Goal: Check status: Check status

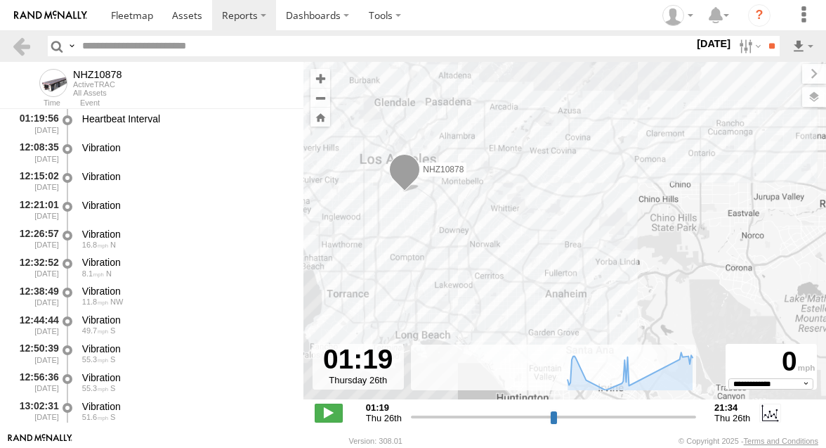
select select "**********"
click at [193, 51] on input "text" at bounding box center [386, 46] width 618 height 20
paste input "**********"
type input "**********"
click at [740, 43] on label at bounding box center [749, 46] width 30 height 20
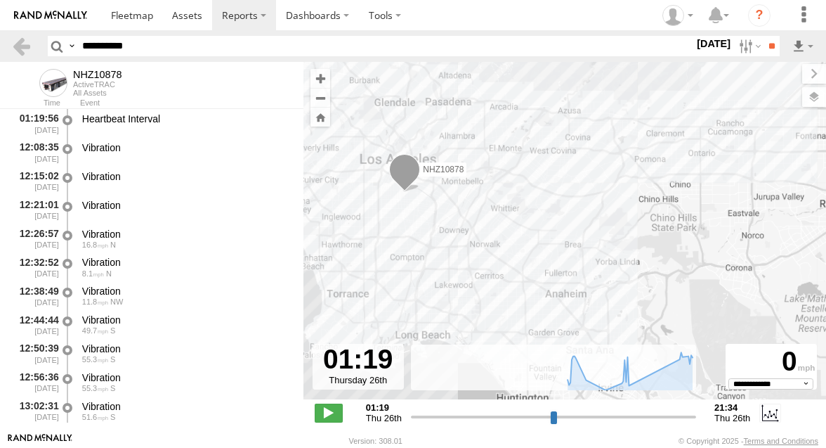
click at [0, 0] on label at bounding box center [0, 0] width 0 height 0
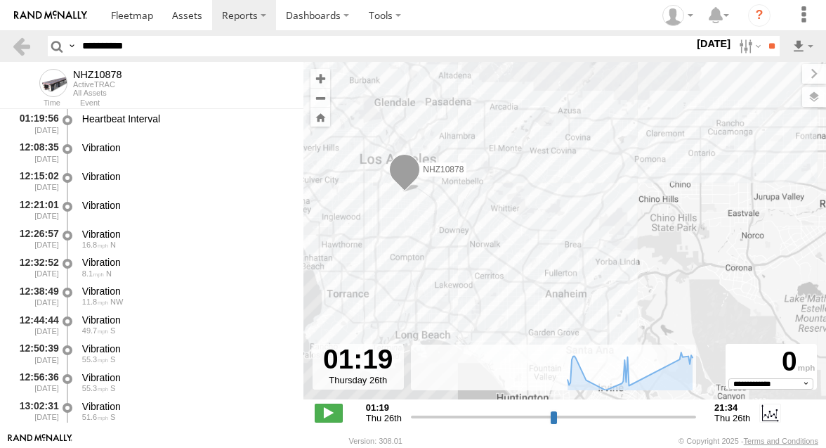
click at [0, 0] on label at bounding box center [0, 0] width 0 height 0
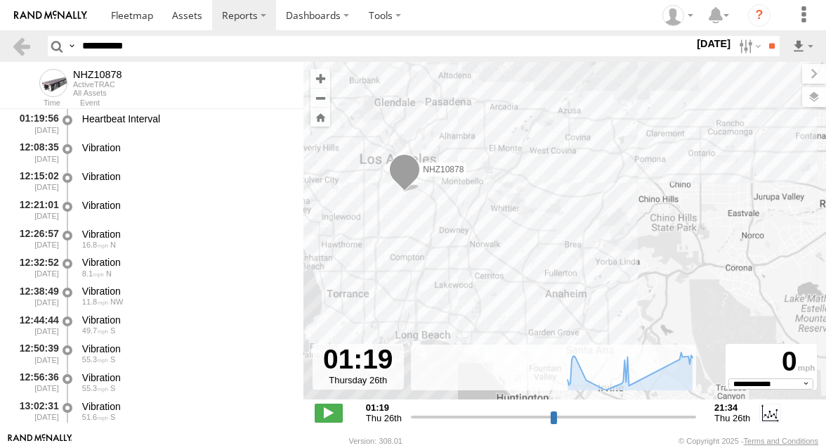
click at [0, 0] on label at bounding box center [0, 0] width 0 height 0
click at [771, 40] on input "**" at bounding box center [772, 46] width 16 height 20
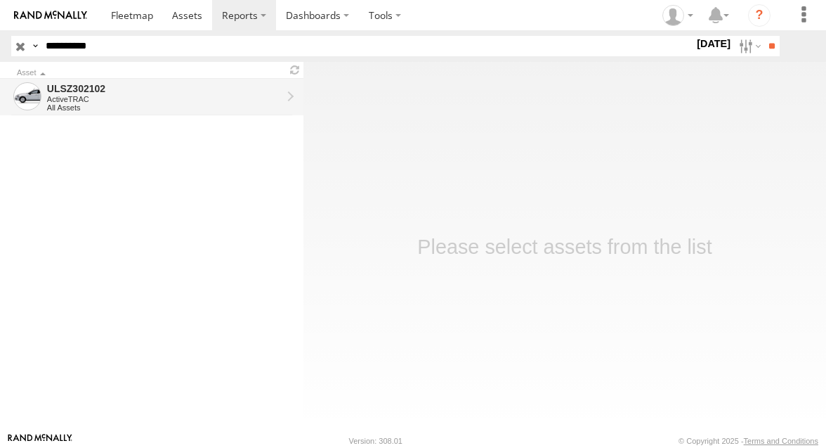
click at [214, 107] on div "All Assets" at bounding box center [164, 107] width 235 height 8
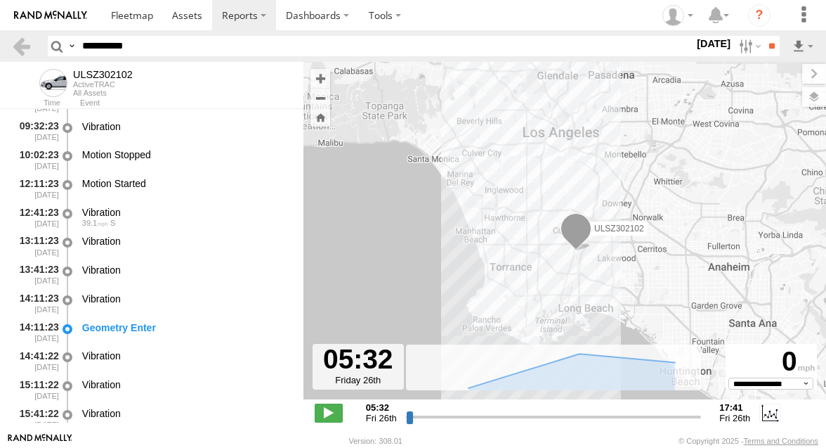
scroll to position [299, 0]
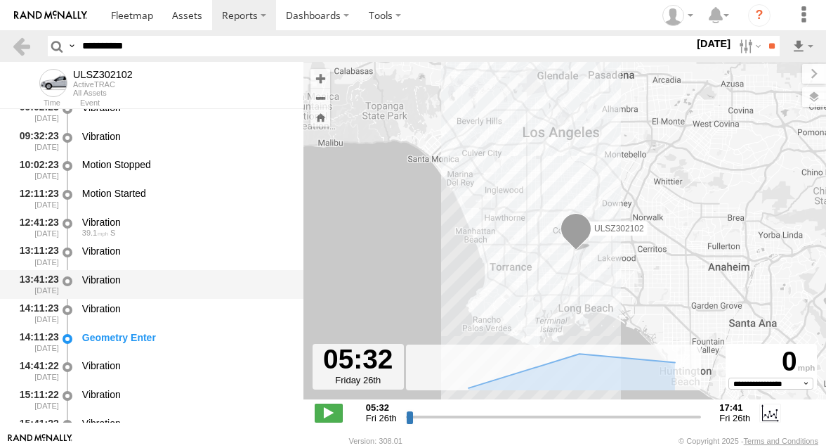
click at [160, 290] on div "Vibration" at bounding box center [186, 284] width 212 height 26
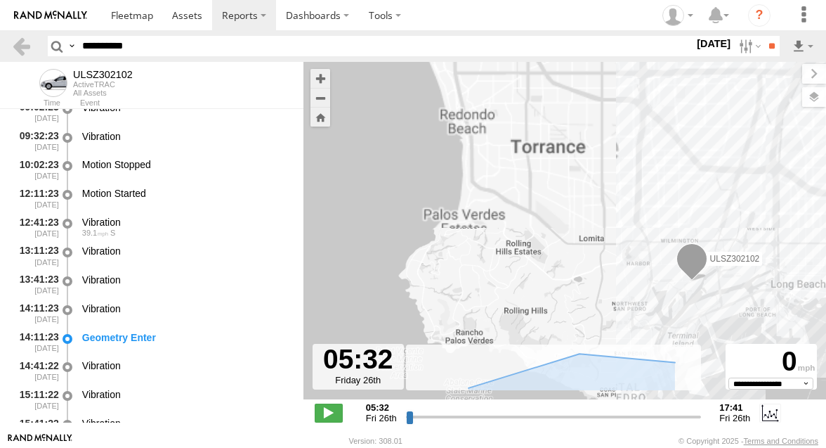
drag, startPoint x: 495, startPoint y: 318, endPoint x: 453, endPoint y: 271, distance: 63.2
click at [453, 271] on div "ULSZ302102" at bounding box center [565, 238] width 523 height 352
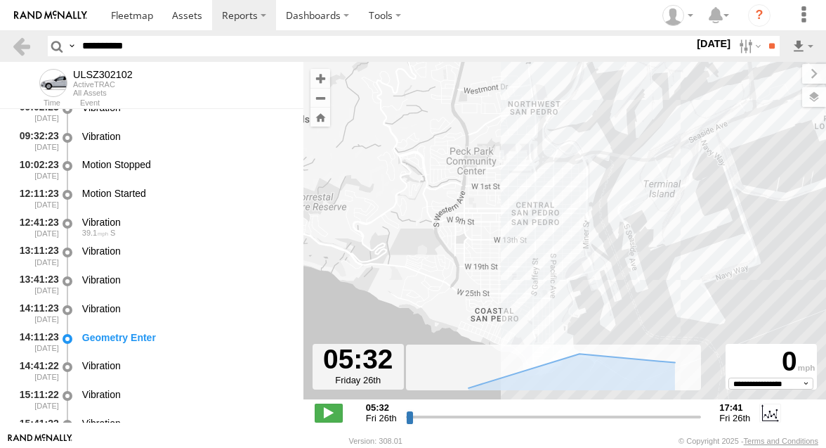
drag, startPoint x: 556, startPoint y: 305, endPoint x: 554, endPoint y: 359, distance: 54.1
click at [555, 356] on div "← Move left → Move right ↑ Move up ↓ Move down + Zoom in - Zoom out Home Jump l…" at bounding box center [565, 247] width 523 height 370
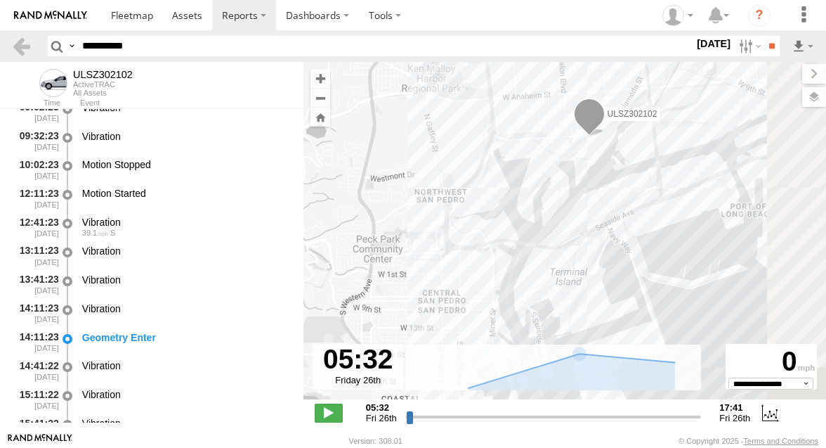
drag, startPoint x: 630, startPoint y: 221, endPoint x: 534, endPoint y: 234, distance: 97.1
click at [534, 234] on div "ULSZ302102" at bounding box center [565, 238] width 523 height 352
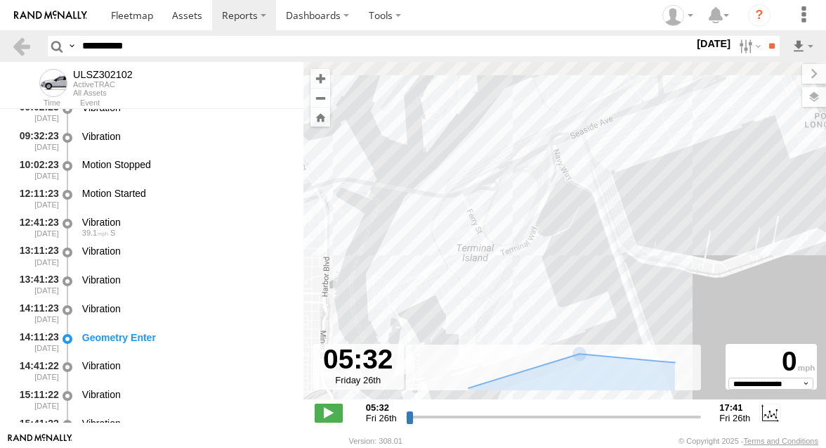
drag, startPoint x: 534, startPoint y: 234, endPoint x: 540, endPoint y: 290, distance: 56.6
click at [540, 289] on div "ULSZ302102" at bounding box center [565, 238] width 523 height 352
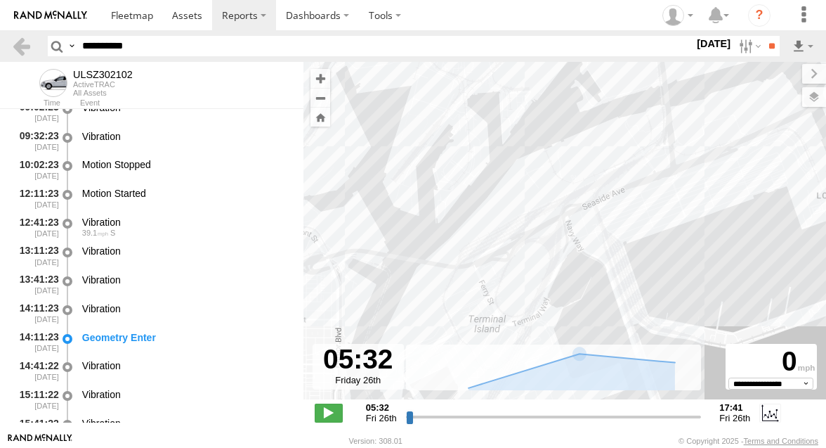
drag, startPoint x: 526, startPoint y: 115, endPoint x: 551, endPoint y: 203, distance: 91.9
click at [551, 203] on div "ULSZ302102" at bounding box center [565, 238] width 523 height 352
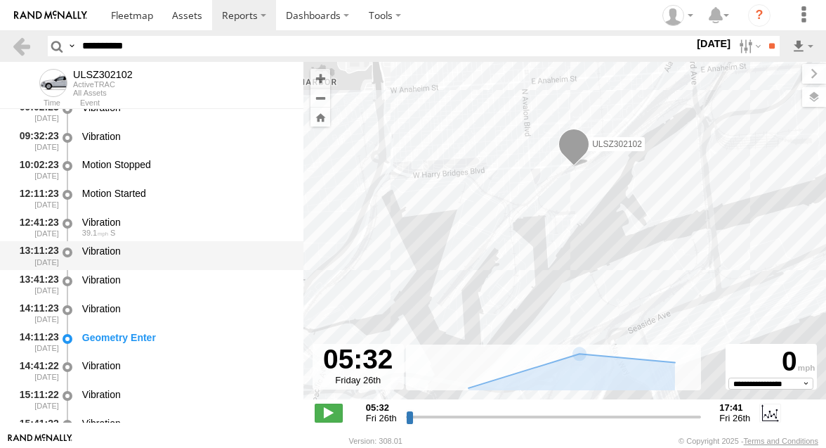
click at [157, 255] on div "Vibration" at bounding box center [186, 251] width 208 height 13
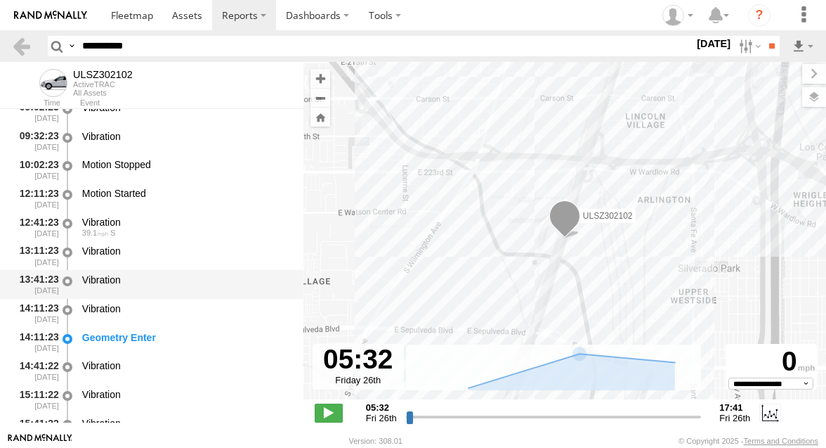
click at [155, 297] on div "Vibration" at bounding box center [186, 284] width 212 height 26
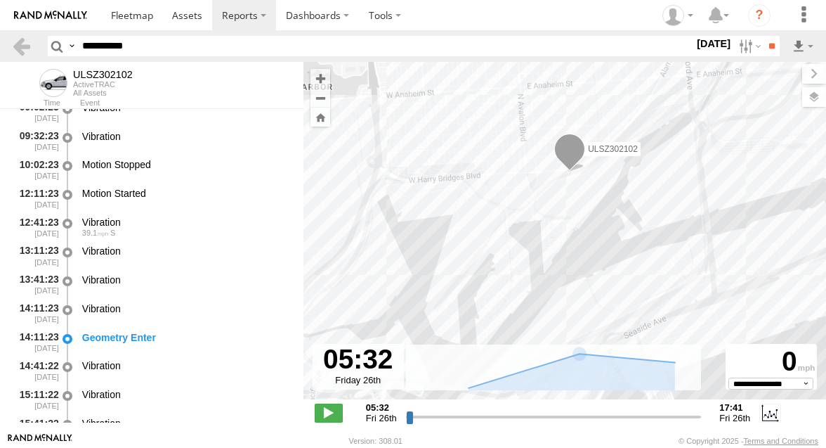
drag, startPoint x: 427, startPoint y: 257, endPoint x: 431, endPoint y: 179, distance: 78.1
click at [431, 181] on div "ULSZ302102" at bounding box center [565, 238] width 523 height 352
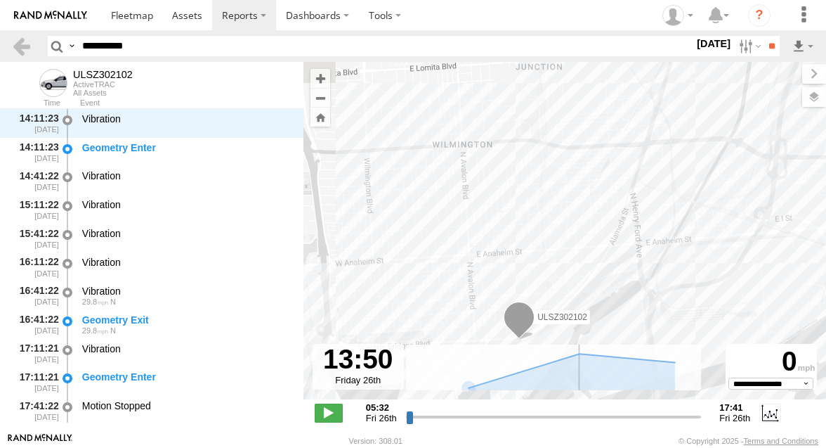
scroll to position [488, 0]
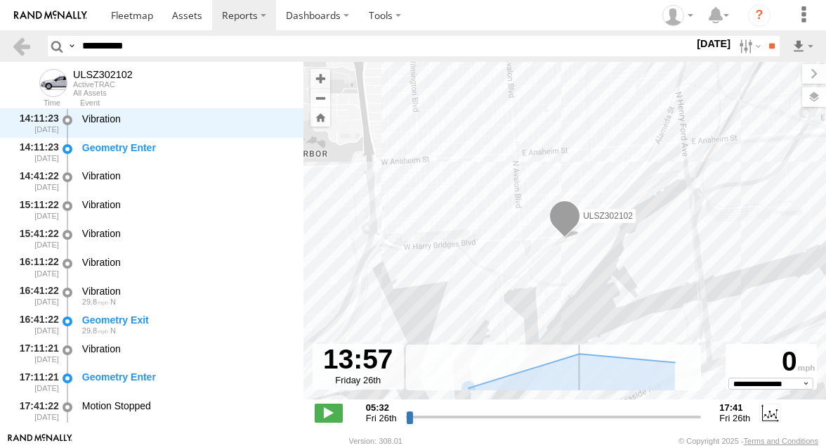
drag, startPoint x: 410, startPoint y: 416, endPoint x: 608, endPoint y: 419, distance: 198.2
click at [608, 419] on input "range" at bounding box center [554, 416] width 296 height 13
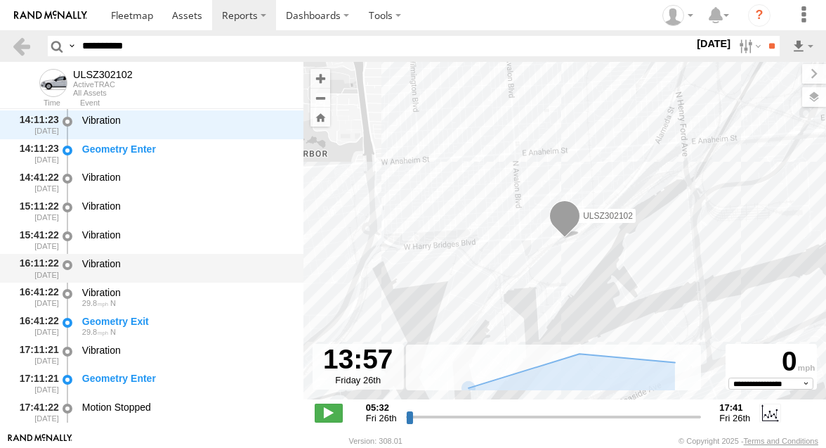
scroll to position [489, 0]
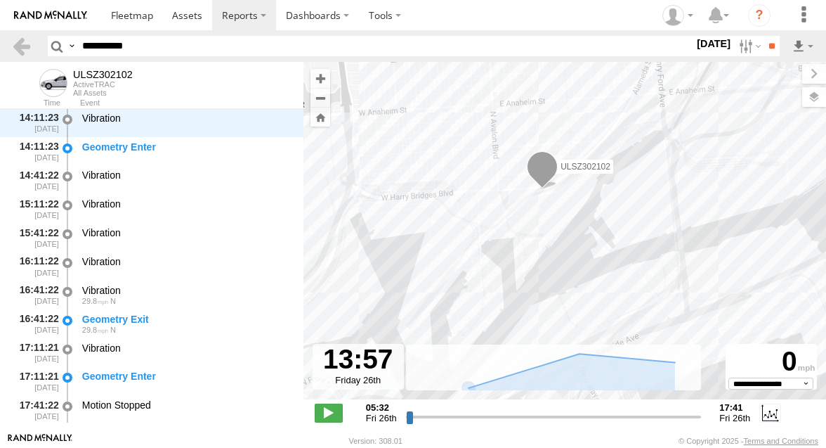
drag, startPoint x: 402, startPoint y: 250, endPoint x: 379, endPoint y: 200, distance: 55.4
click at [379, 200] on div "ULSZ302102" at bounding box center [565, 238] width 523 height 352
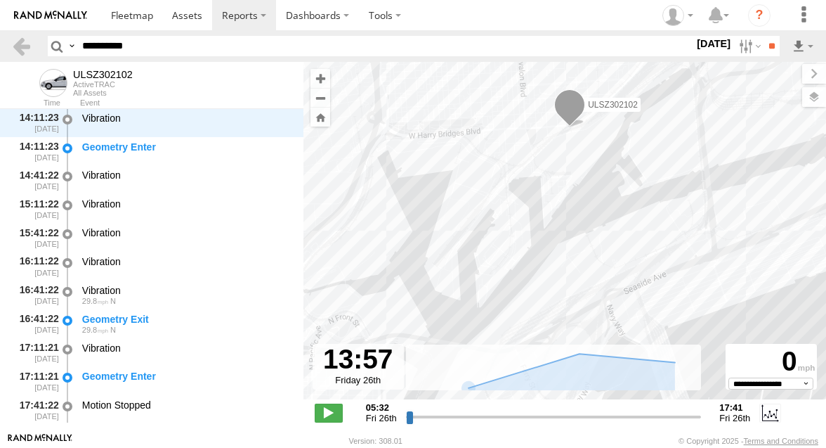
drag, startPoint x: 379, startPoint y: 200, endPoint x: 410, endPoint y: 133, distance: 73.3
click at [410, 133] on div "ULSZ302102" at bounding box center [565, 238] width 523 height 352
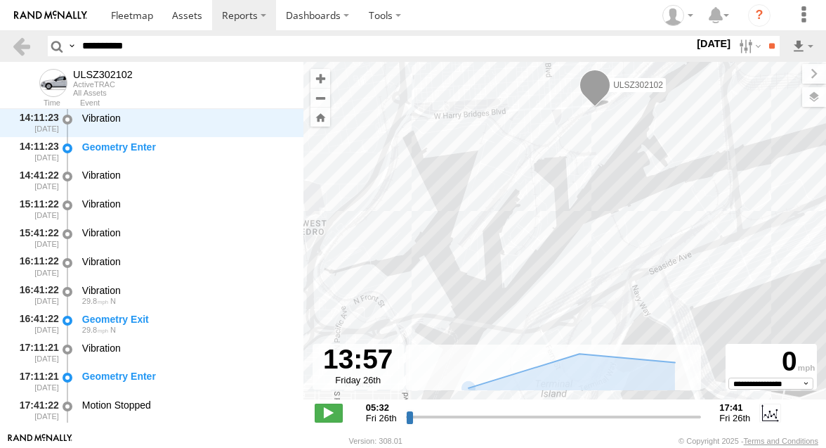
drag, startPoint x: 441, startPoint y: 105, endPoint x: 441, endPoint y: 156, distance: 51.3
click at [441, 156] on div "ULSZ302102" at bounding box center [565, 238] width 523 height 352
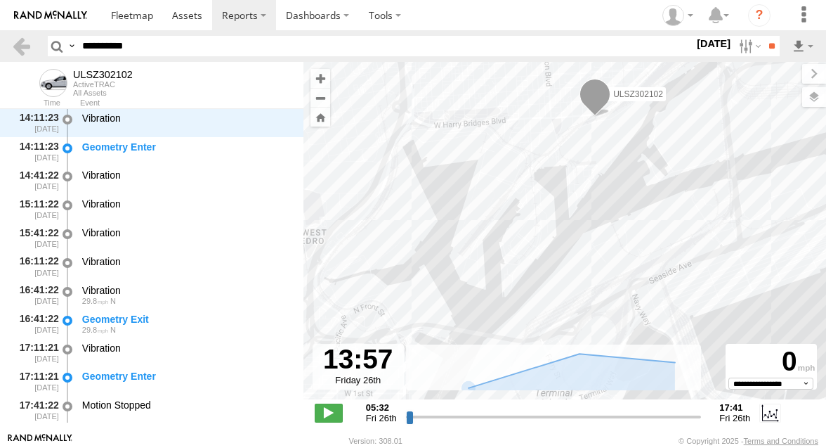
click at [441, 156] on div "ULSZ302102" at bounding box center [565, 238] width 523 height 352
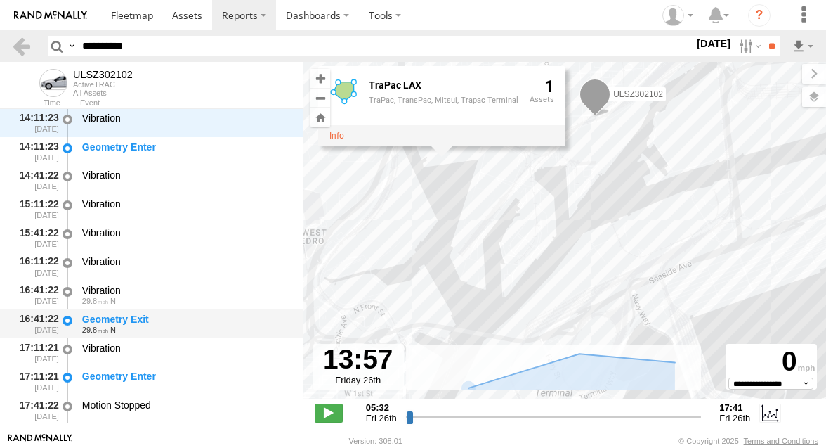
click at [197, 320] on div "Geometry Exit" at bounding box center [186, 319] width 208 height 13
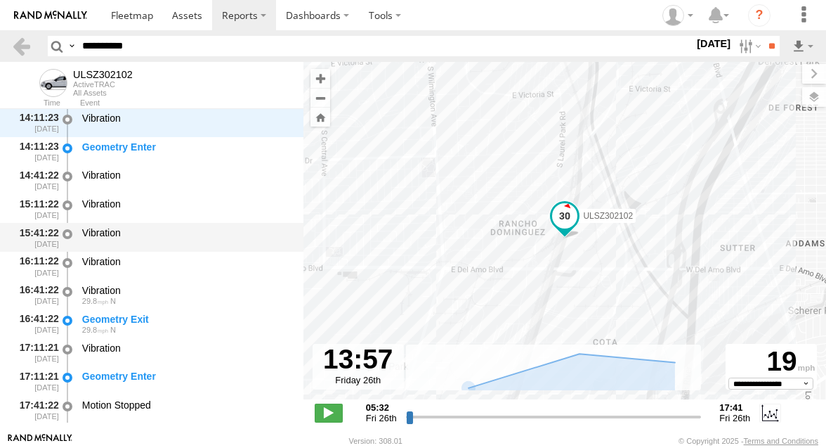
scroll to position [483, 0]
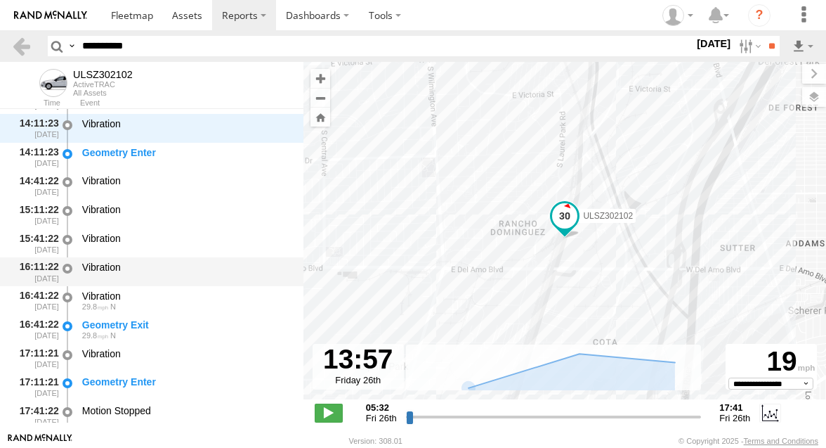
click at [207, 277] on div "Vibration" at bounding box center [186, 272] width 212 height 26
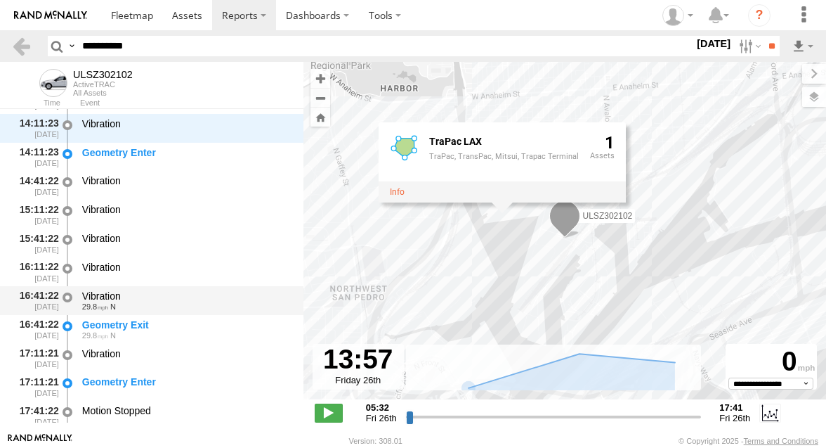
click at [158, 292] on div "Vibration" at bounding box center [186, 295] width 208 height 13
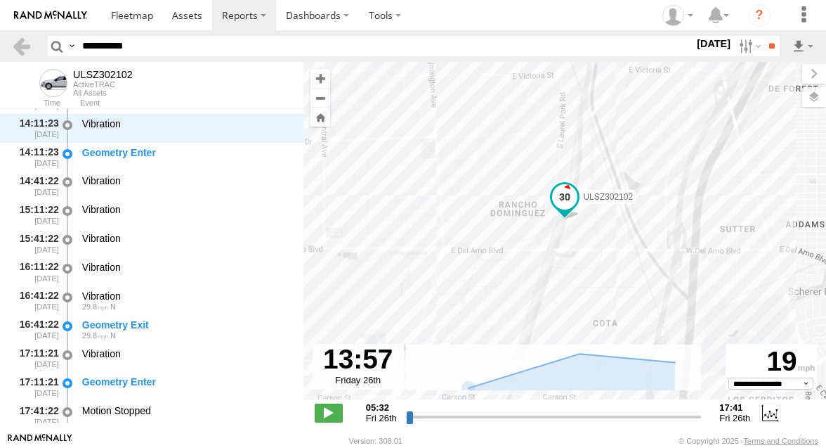
drag, startPoint x: 452, startPoint y: 301, endPoint x: 467, endPoint y: 9, distance: 292.7
click at [467, 9] on body "?" at bounding box center [413, 224] width 826 height 448
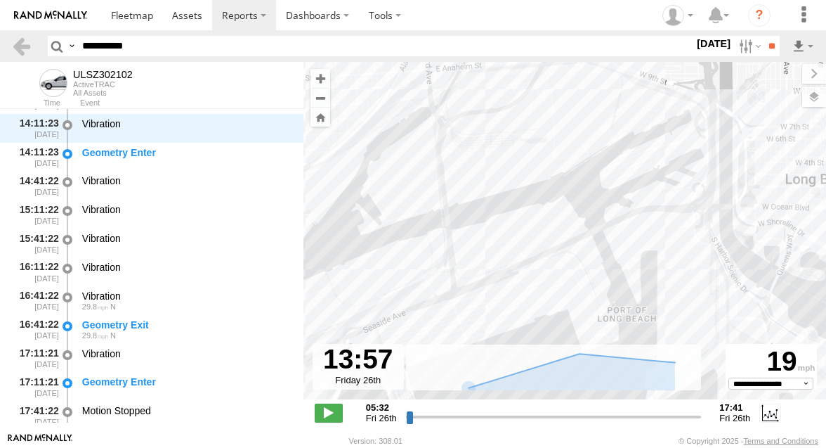
drag, startPoint x: 467, startPoint y: 129, endPoint x: 467, endPoint y: 60, distance: 68.9
click at [467, 72] on div "ULSZ302102 TraPac LAX TraPac, TransPac, Mitsui, Trapac Terminal 1" at bounding box center [565, 238] width 523 height 352
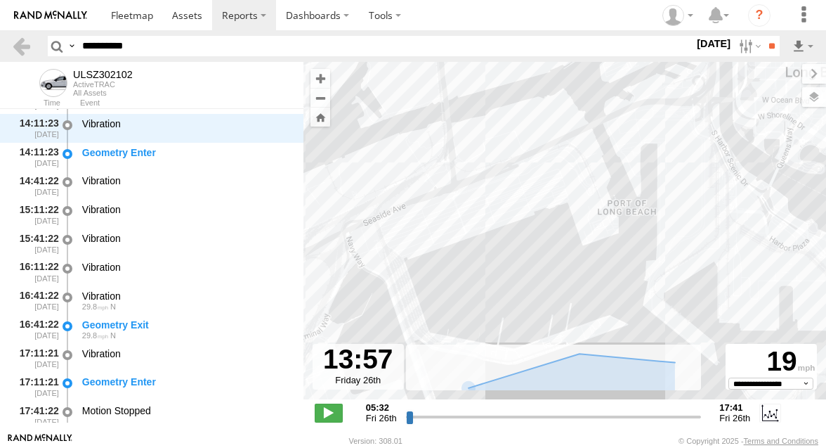
drag, startPoint x: 398, startPoint y: 301, endPoint x: 490, endPoint y: 235, distance: 112.3
click at [489, 237] on div "ULSZ302102 TraPac LAX TraPac, TransPac, Mitsui, Trapac Terminal 1" at bounding box center [565, 238] width 523 height 352
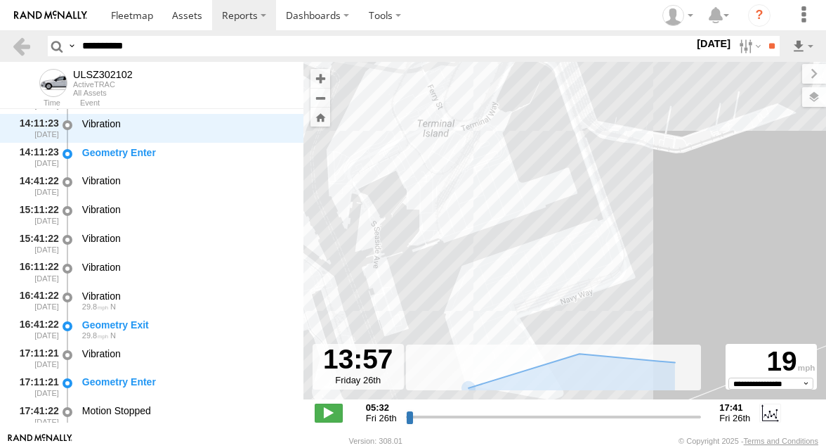
drag, startPoint x: 479, startPoint y: 307, endPoint x: 459, endPoint y: 168, distance: 140.6
click at [459, 168] on div "ULSZ302102 TraPac LAX TraPac, TransPac, Mitsui, Trapac Terminal 1" at bounding box center [565, 238] width 523 height 352
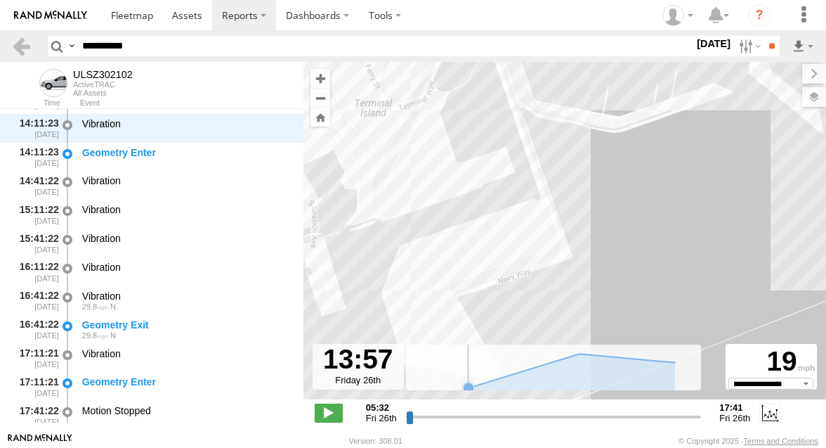
drag, startPoint x: 450, startPoint y: 157, endPoint x: 403, endPoint y: 372, distance: 220.3
click at [405, 378] on div "ULSZ302102 TraPac LAX TraPac, TransPac, Mitsui, Trapac Terminal 1" at bounding box center [565, 238] width 523 height 352
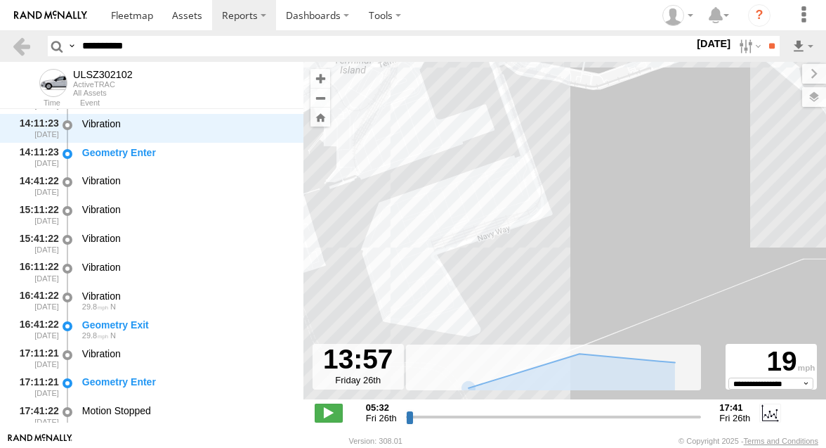
drag, startPoint x: 441, startPoint y: 284, endPoint x: 444, endPoint y: 207, distance: 76.7
click at [444, 207] on div "ULSZ302102 TraPac LAX TraPac, TransPac, Mitsui, Trapac Terminal 1" at bounding box center [565, 238] width 523 height 352
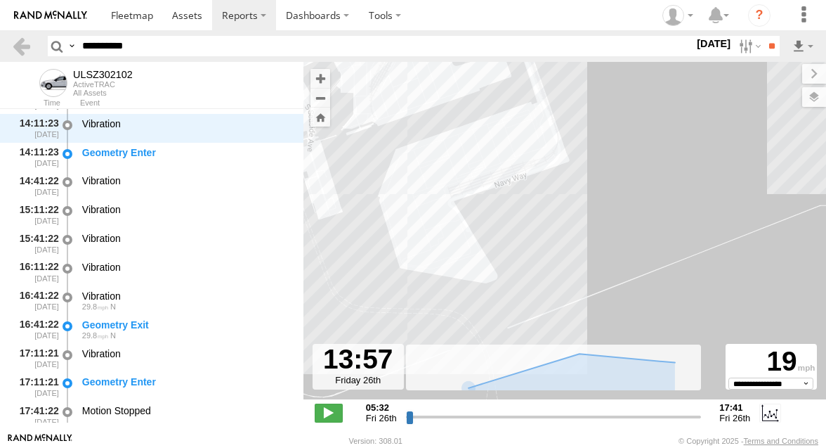
drag, startPoint x: 444, startPoint y: 207, endPoint x: 461, endPoint y: 148, distance: 61.4
click at [461, 148] on div "ULSZ302102 TraPac LAX TraPac, TransPac, Mitsui, Trapac Terminal 1" at bounding box center [565, 238] width 523 height 352
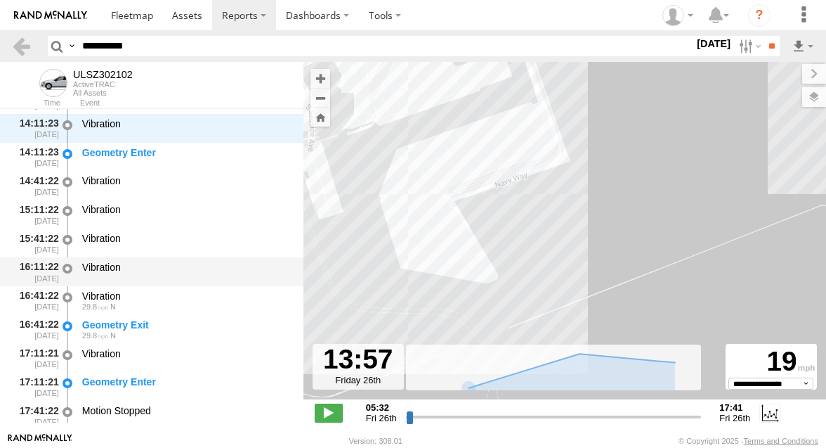
click at [163, 260] on div "Vibration" at bounding box center [186, 272] width 212 height 26
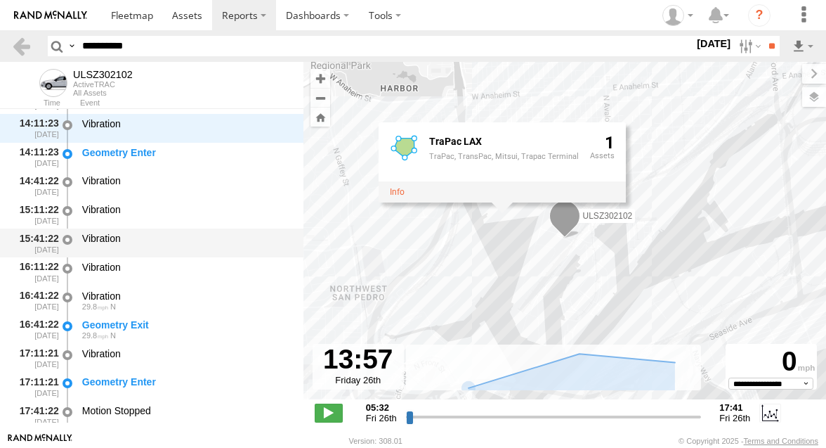
click at [195, 232] on div "Vibration" at bounding box center [186, 243] width 212 height 26
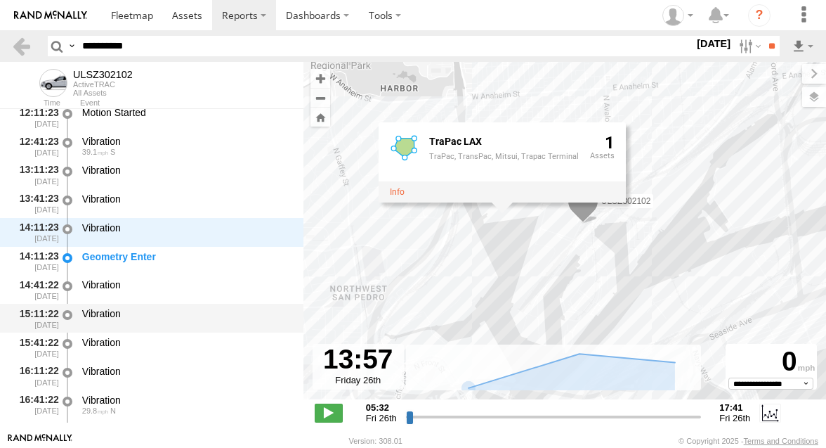
scroll to position [378, 0]
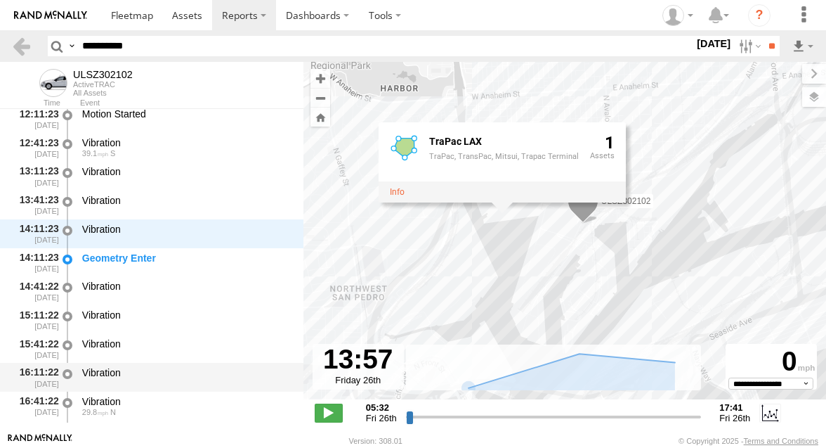
click at [160, 367] on div "Vibration" at bounding box center [186, 372] width 208 height 13
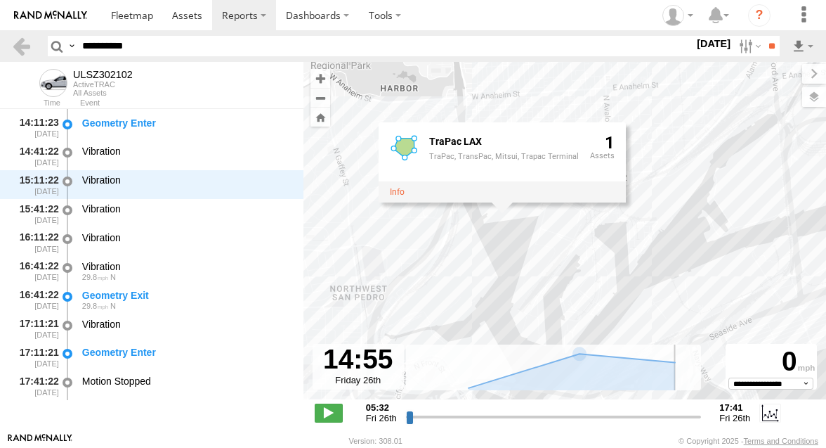
drag, startPoint x: 609, startPoint y: 415, endPoint x: 632, endPoint y: 414, distance: 22.5
click at [632, 414] on input "range" at bounding box center [554, 416] width 296 height 13
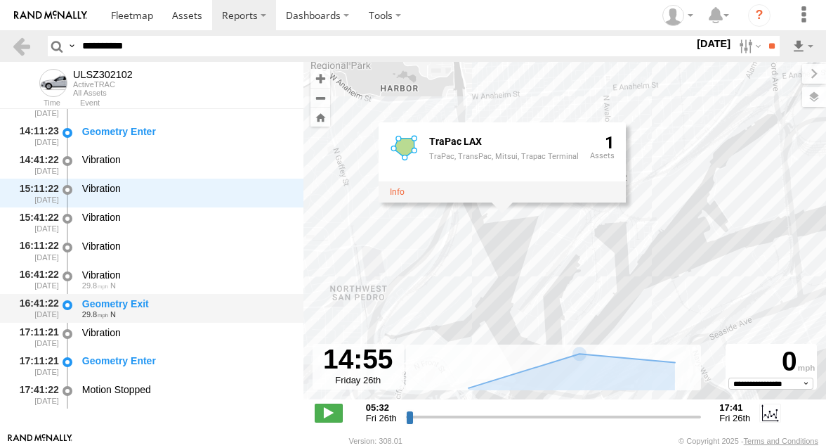
scroll to position [499, 0]
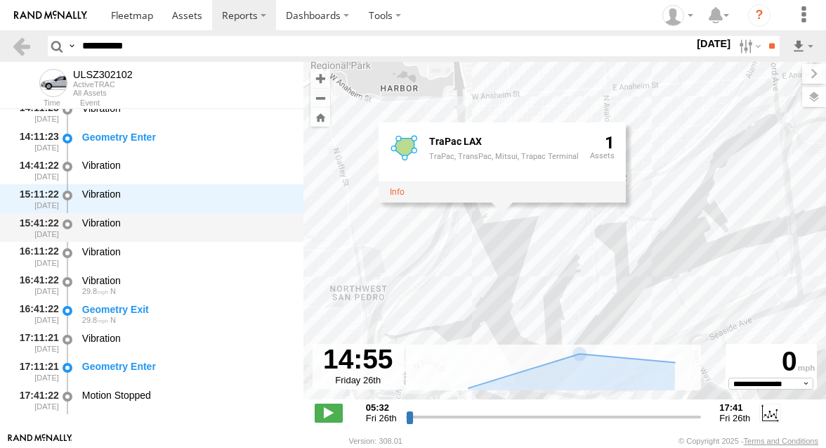
click at [238, 234] on div "Vibration" at bounding box center [186, 227] width 212 height 26
click at [238, 235] on div "Vibration" at bounding box center [186, 227] width 212 height 26
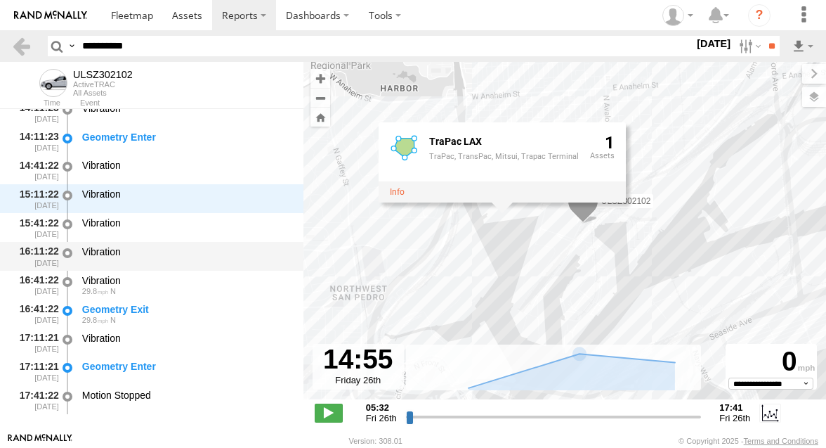
click at [222, 268] on div "Vibration" at bounding box center [186, 256] width 212 height 26
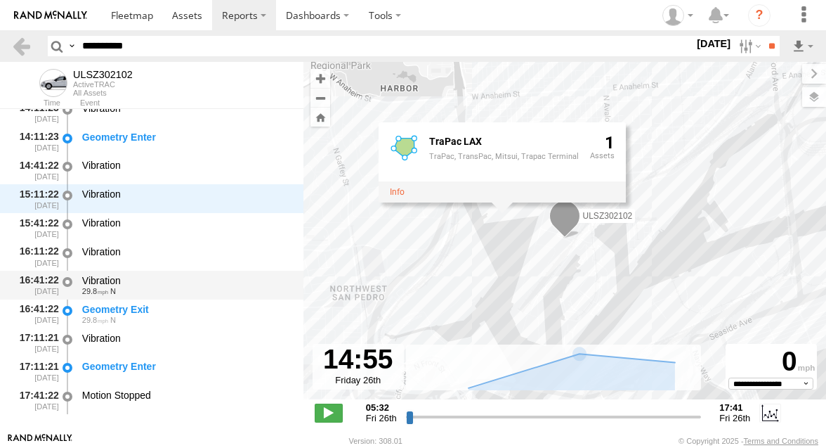
click at [211, 291] on div "29.8 N" at bounding box center [186, 291] width 208 height 8
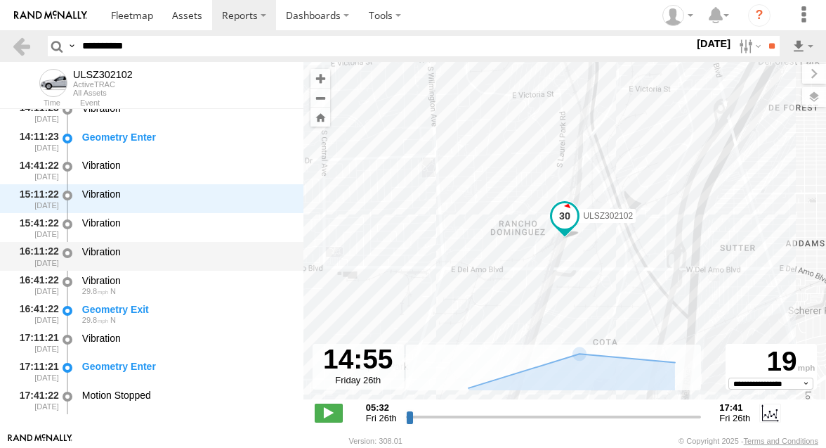
click at [213, 245] on div "Vibration" at bounding box center [186, 256] width 212 height 26
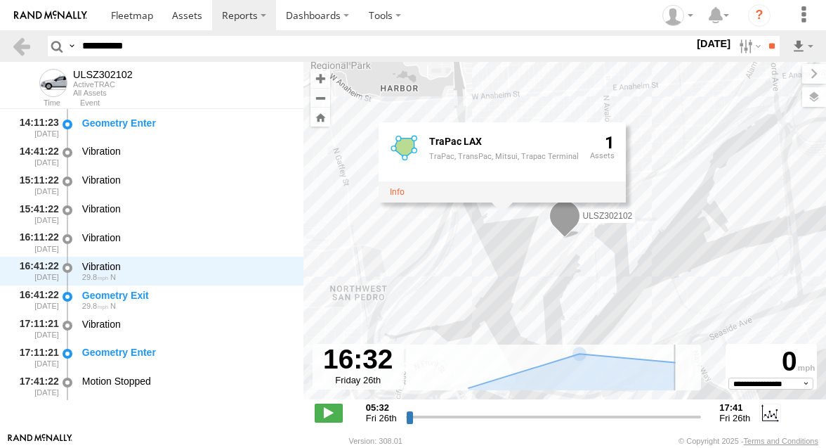
scroll to position [514, 0]
drag, startPoint x: 634, startPoint y: 419, endPoint x: 670, endPoint y: 416, distance: 36.6
type input "**********"
click at [670, 416] on input "range" at bounding box center [554, 416] width 296 height 13
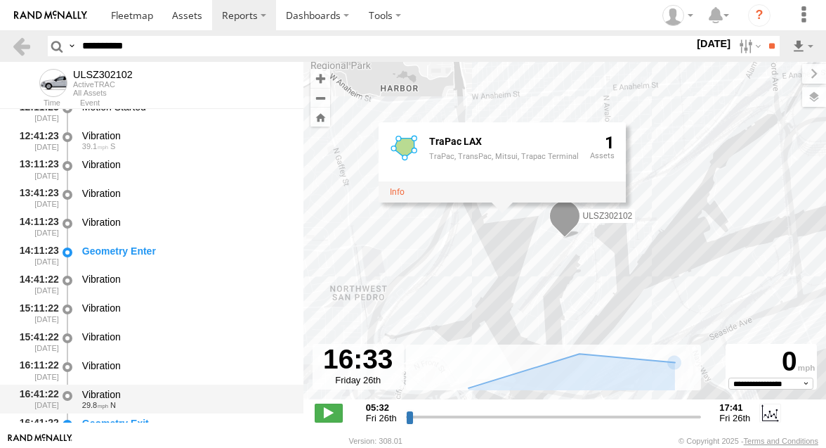
scroll to position [367, 0]
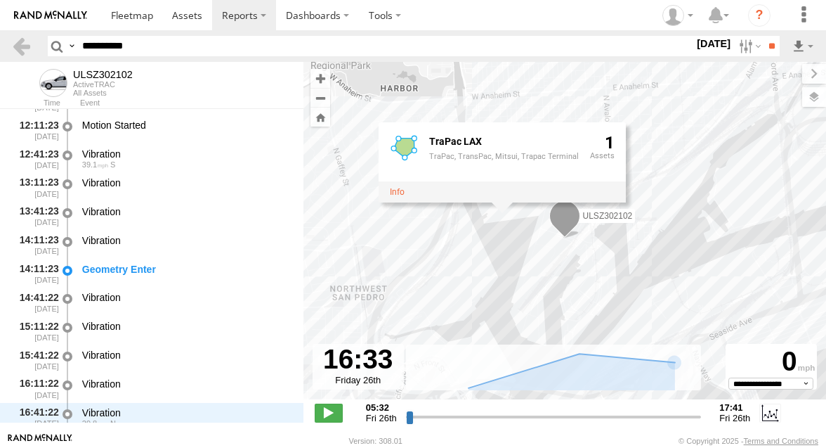
click at [218, 46] on input "**********" at bounding box center [386, 46] width 618 height 20
paste input "text"
type input "********"
click at [764, 41] on input "**" at bounding box center [772, 46] width 16 height 20
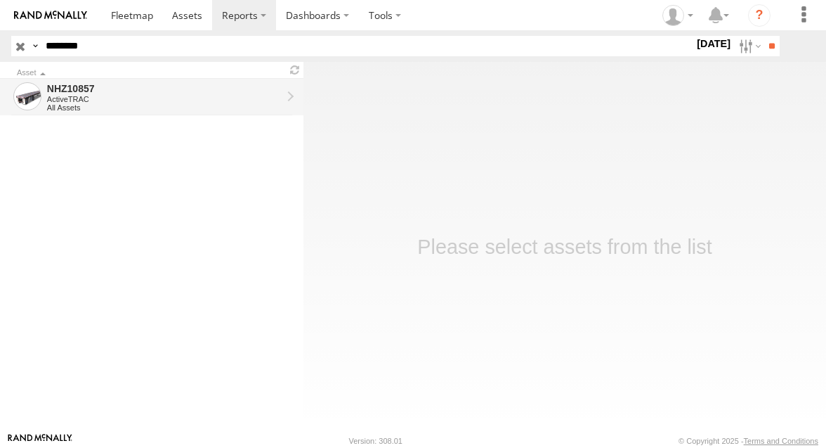
click at [195, 112] on div "NHZ10857 ActiveTRAC All Assets" at bounding box center [164, 97] width 239 height 34
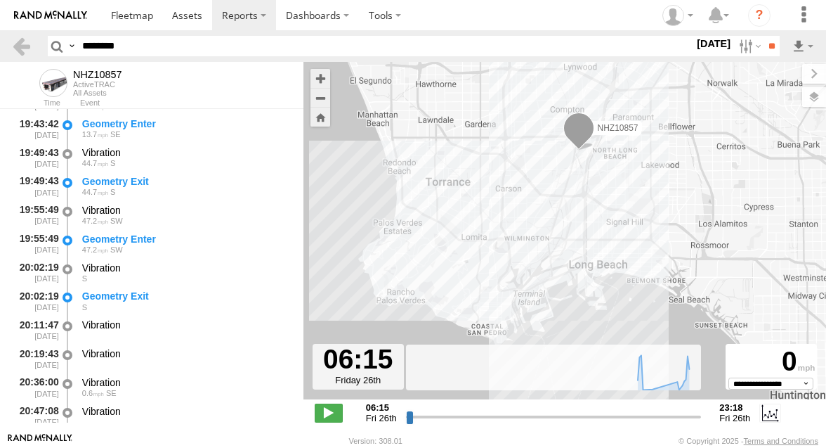
scroll to position [373, 0]
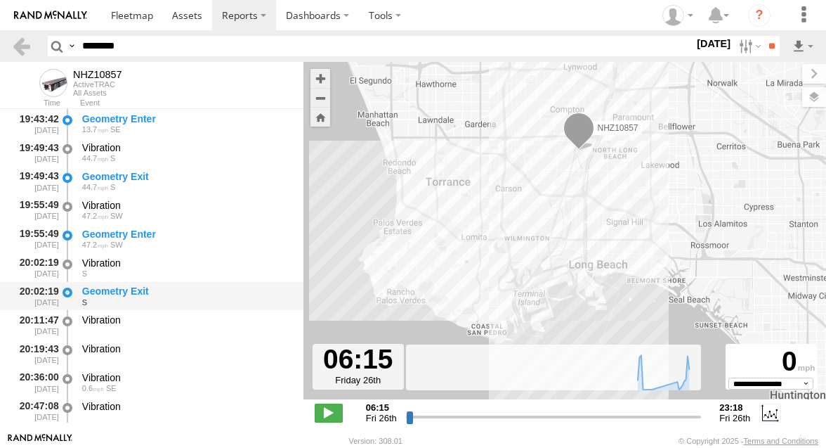
click at [172, 285] on div "Geometry Exit S" at bounding box center [186, 296] width 212 height 26
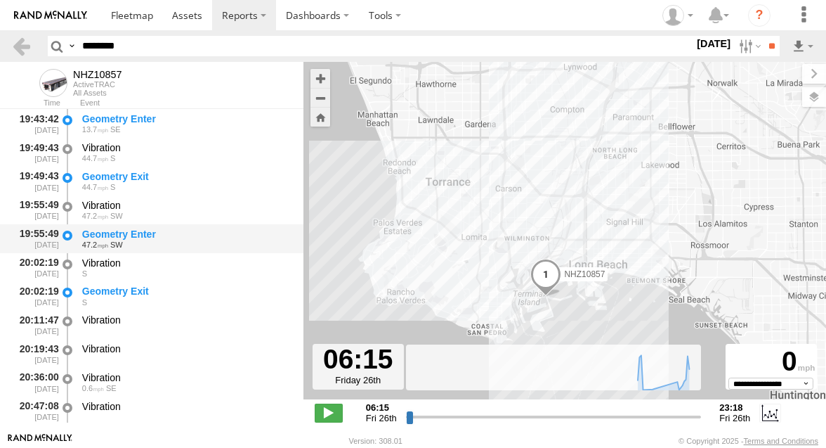
click at [184, 226] on div "Geometry Enter 47.2 SW" at bounding box center [186, 239] width 212 height 26
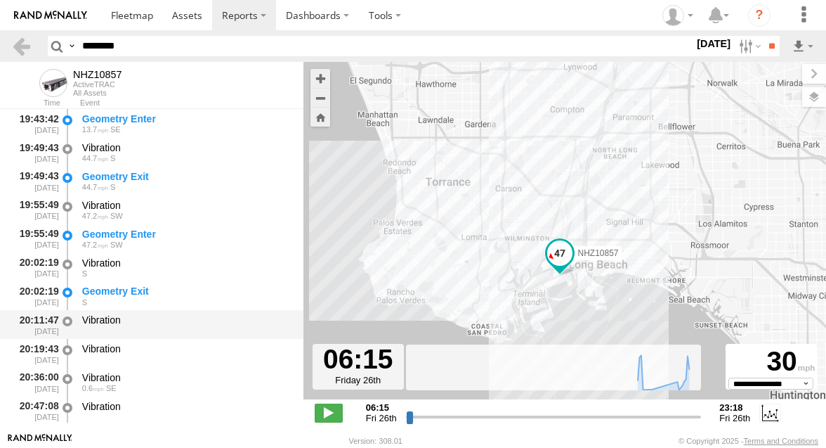
scroll to position [428, 0]
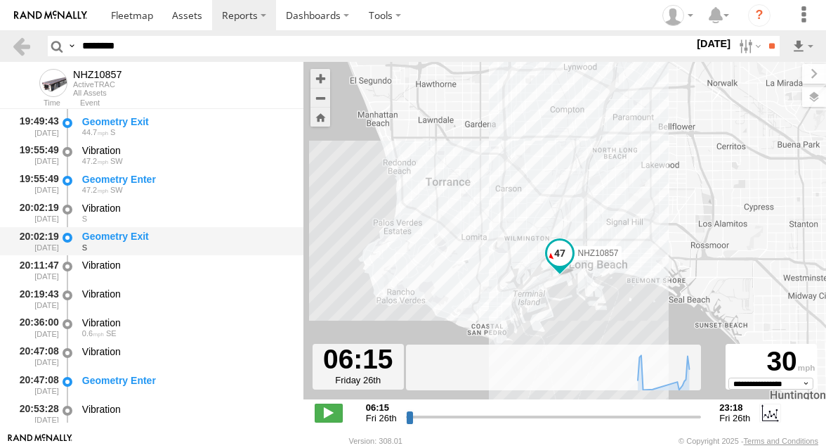
click at [169, 241] on div "Geometry Exit" at bounding box center [186, 236] width 208 height 13
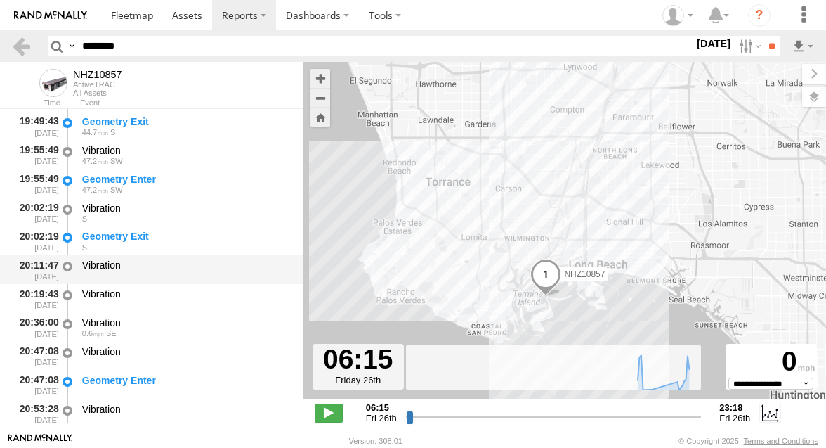
click at [166, 278] on div "Vibration" at bounding box center [186, 269] width 212 height 26
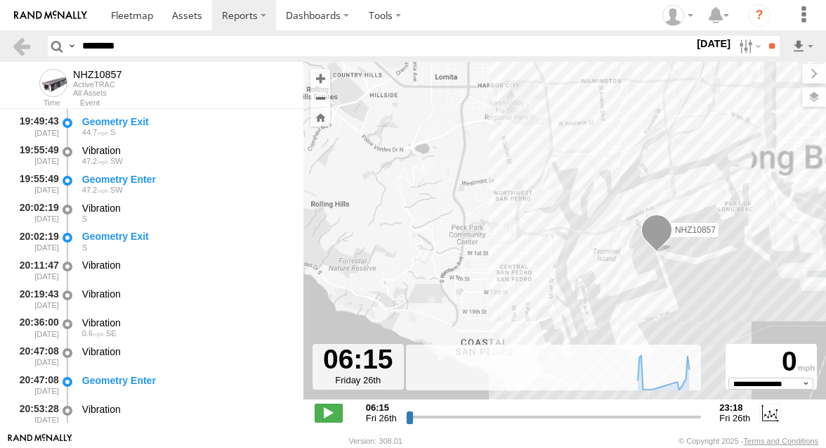
drag, startPoint x: 461, startPoint y: 287, endPoint x: 391, endPoint y: 197, distance: 113.6
click at [391, 198] on div "NHZ10857" at bounding box center [565, 238] width 523 height 352
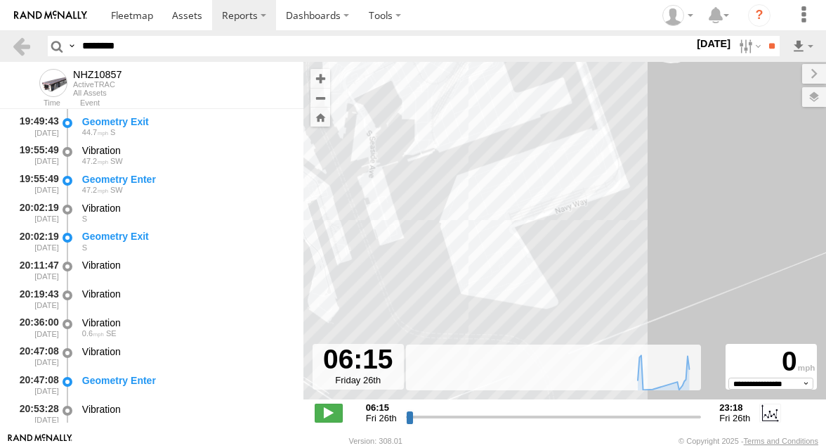
drag, startPoint x: 556, startPoint y: 174, endPoint x: 559, endPoint y: 257, distance: 83.7
click at [559, 257] on div "NHZ10857" at bounding box center [565, 238] width 523 height 352
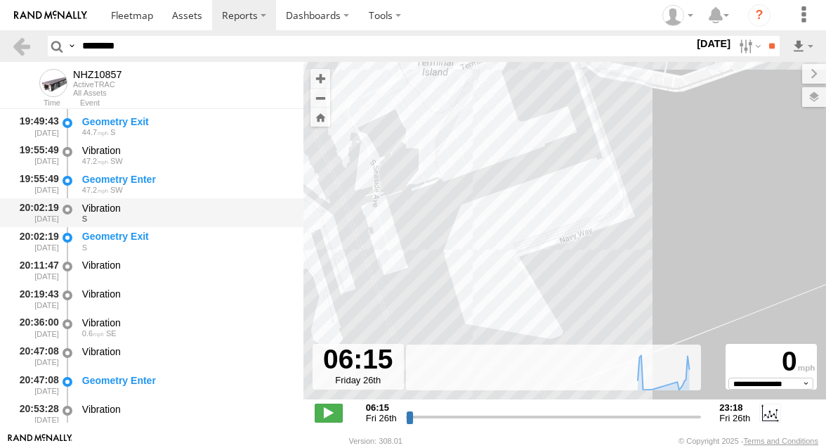
click at [208, 223] on div "S" at bounding box center [186, 218] width 208 height 8
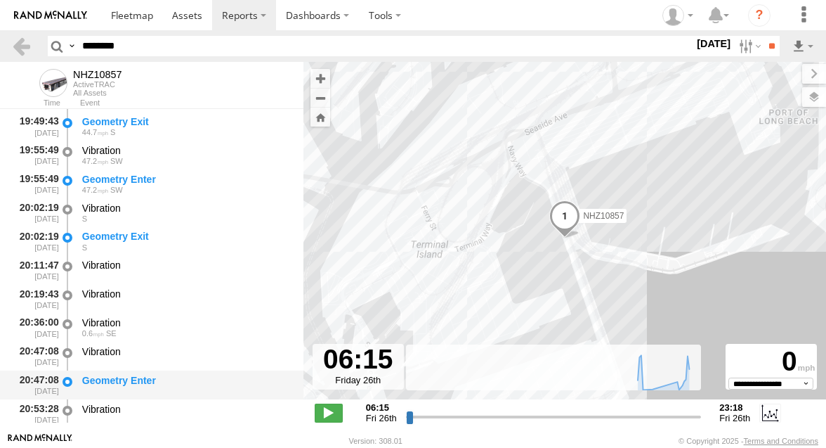
click at [161, 388] on div "Geometry Enter" at bounding box center [186, 385] width 212 height 26
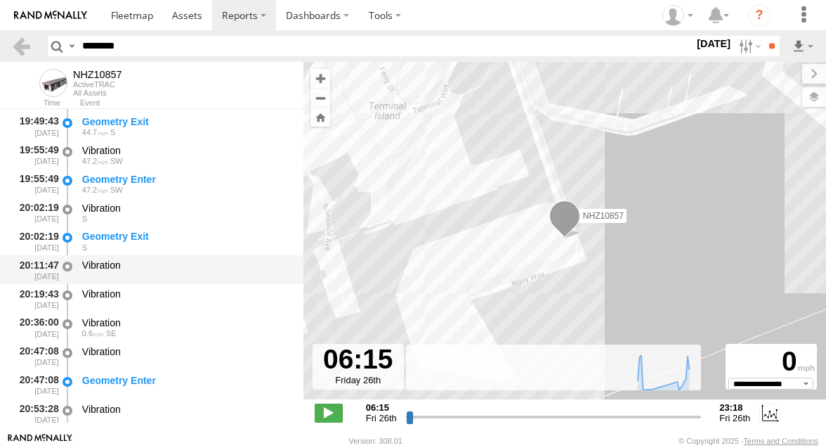
click at [186, 268] on div "Vibration" at bounding box center [186, 265] width 208 height 13
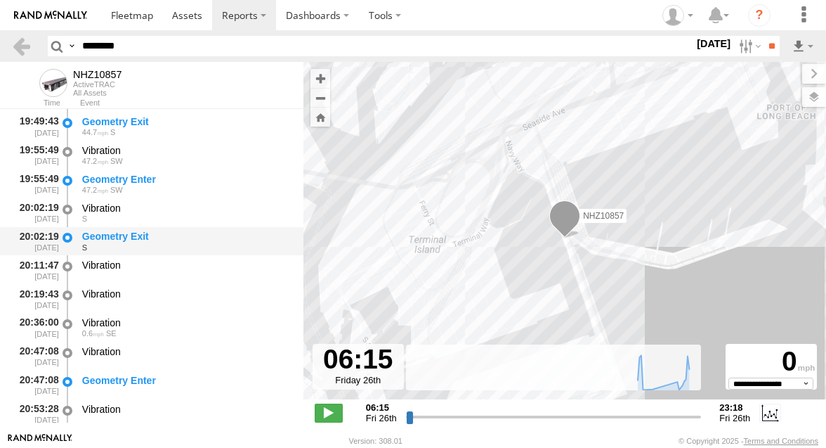
click at [209, 245] on div "S" at bounding box center [186, 247] width 208 height 8
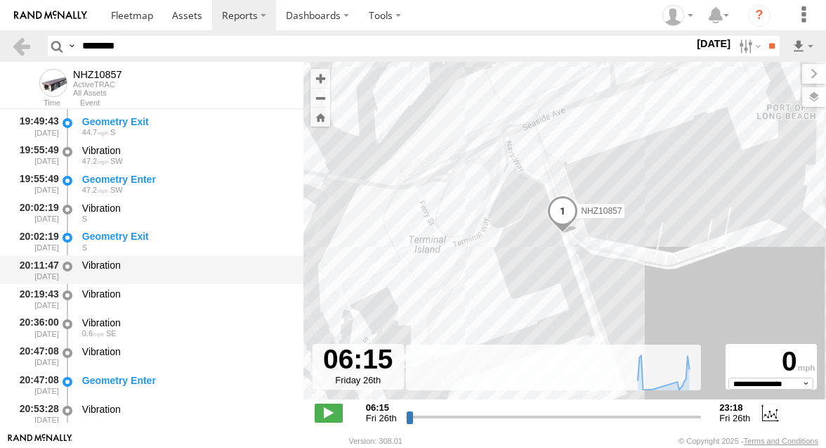
click at [202, 265] on div "Vibration" at bounding box center [186, 265] width 208 height 13
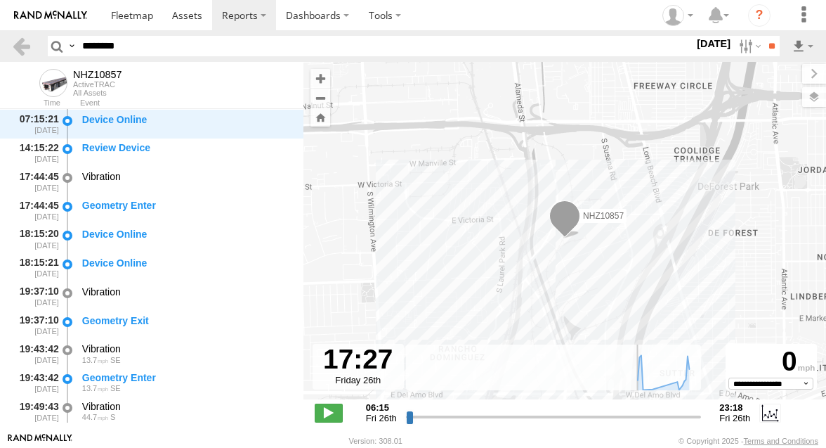
scroll to position [230, 0]
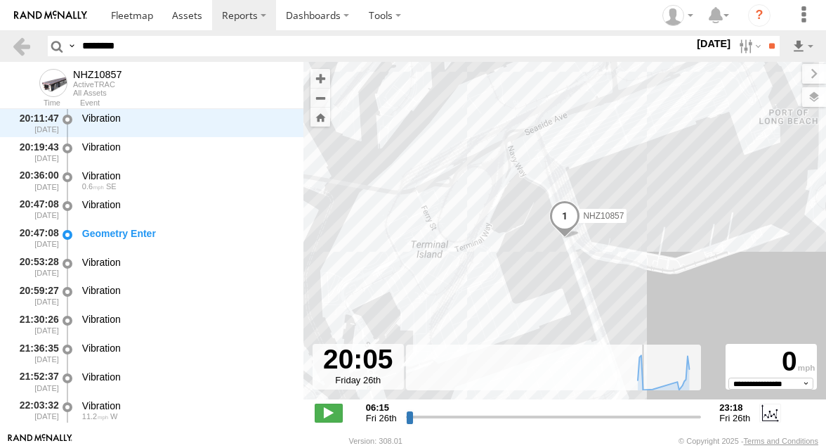
drag, startPoint x: 408, startPoint y: 415, endPoint x: 642, endPoint y: 423, distance: 234.1
click at [642, 423] on input "range" at bounding box center [554, 416] width 296 height 13
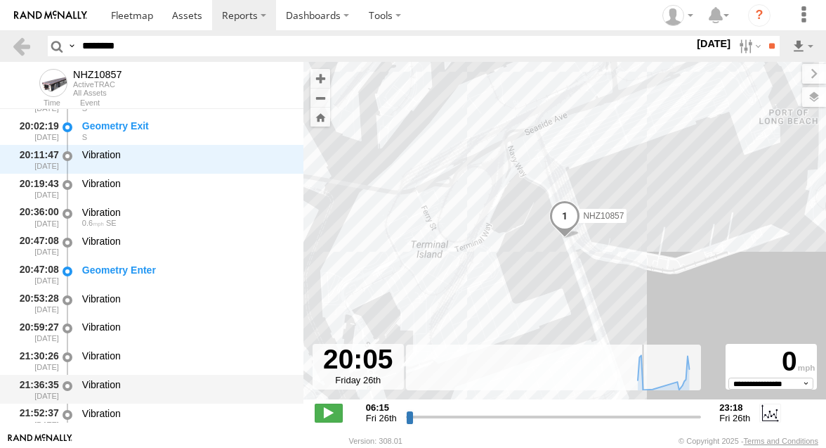
scroll to position [533, 0]
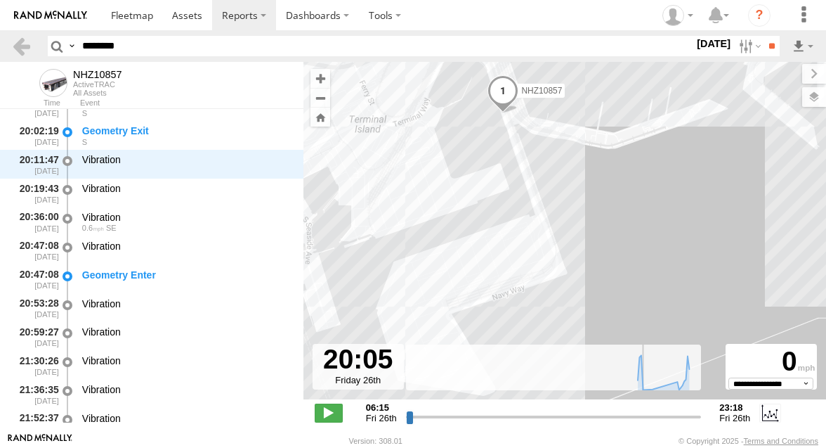
drag, startPoint x: 476, startPoint y: 270, endPoint x: 410, endPoint y: 142, distance: 143.9
click at [410, 142] on div "NHZ10857" at bounding box center [565, 238] width 523 height 352
click at [457, 253] on div "NHZ10857" at bounding box center [565, 238] width 523 height 352
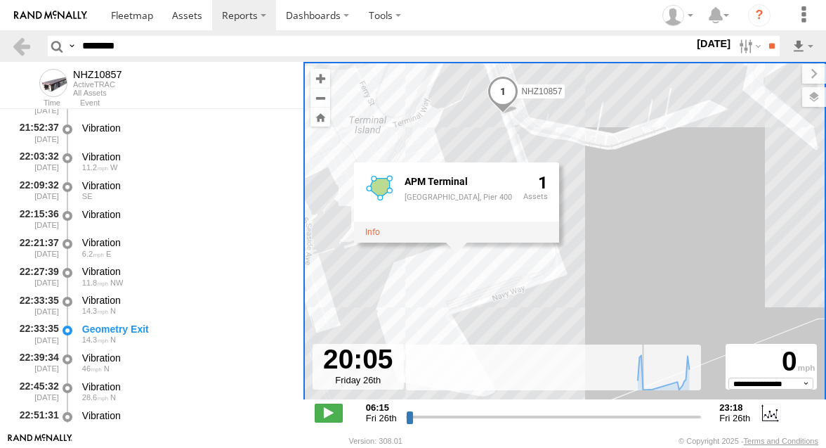
scroll to position [830, 0]
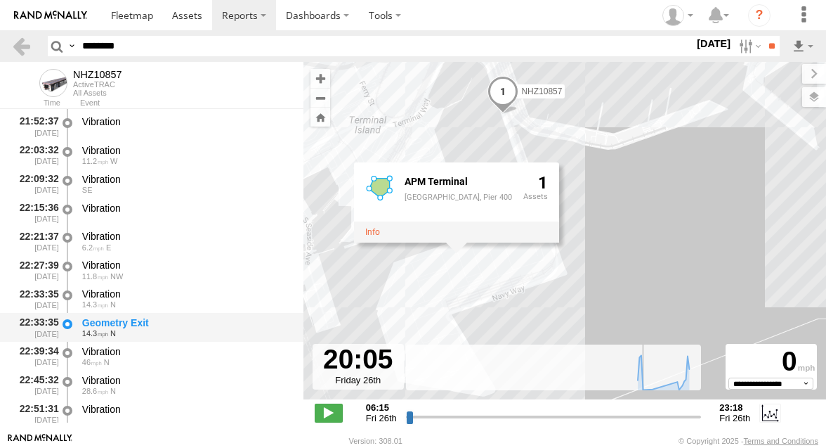
click at [119, 327] on div "Geometry Exit" at bounding box center [186, 322] width 208 height 13
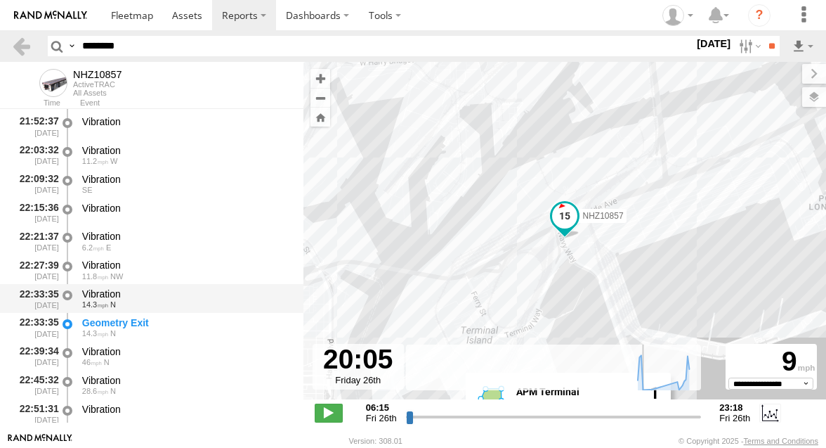
click at [189, 303] on div "14.3 N" at bounding box center [186, 304] width 208 height 8
click at [170, 313] on div "22:33:35 [DATE] Vibration 14.3 N" at bounding box center [152, 298] width 304 height 29
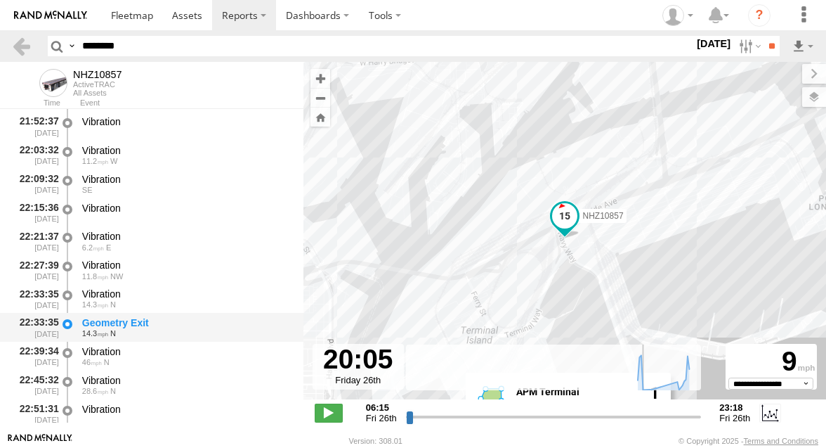
click at [171, 319] on div "Geometry Exit" at bounding box center [186, 322] width 208 height 13
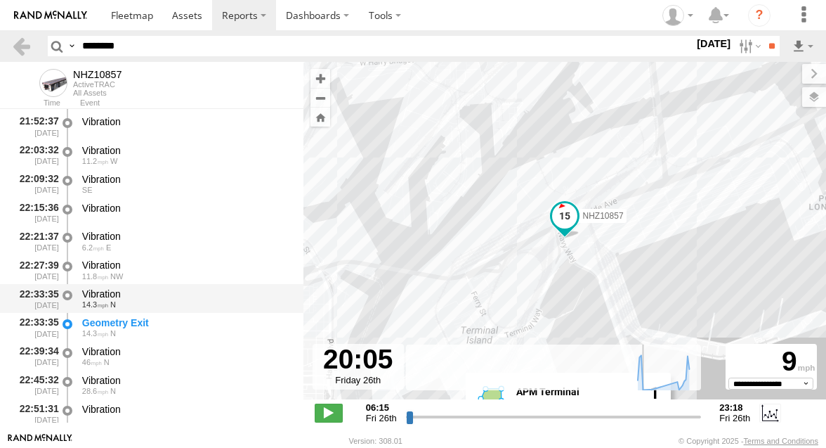
click at [171, 299] on div "Vibration" at bounding box center [186, 293] width 208 height 13
click at [207, 303] on div "14.3 N" at bounding box center [186, 304] width 208 height 8
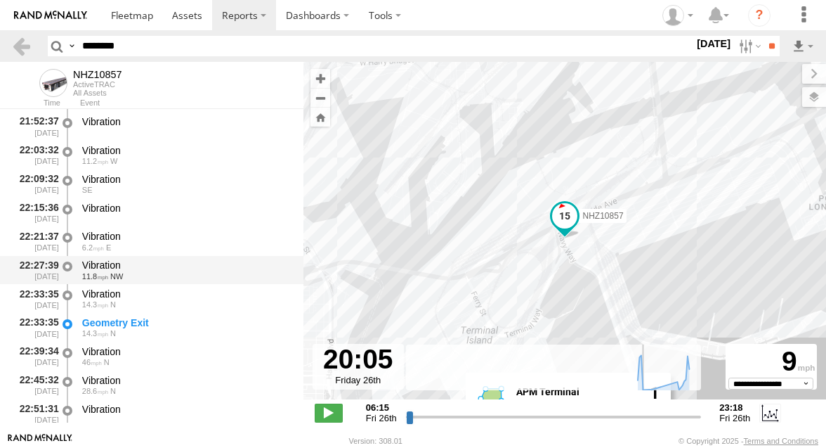
click at [207, 262] on div "Vibration" at bounding box center [186, 265] width 208 height 13
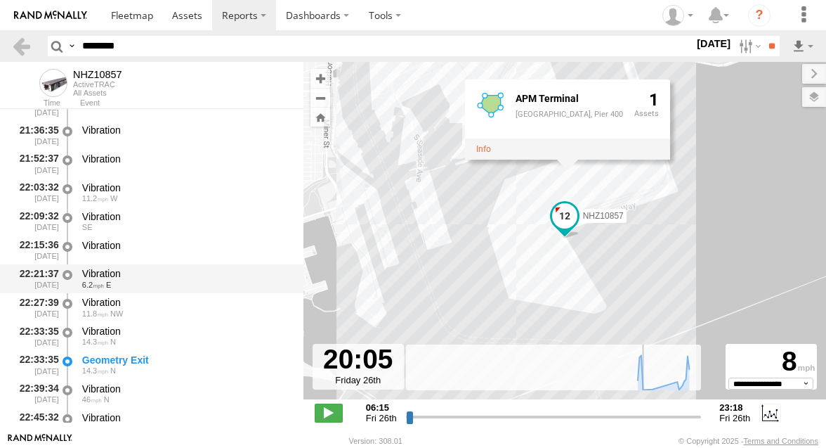
scroll to position [791, 0]
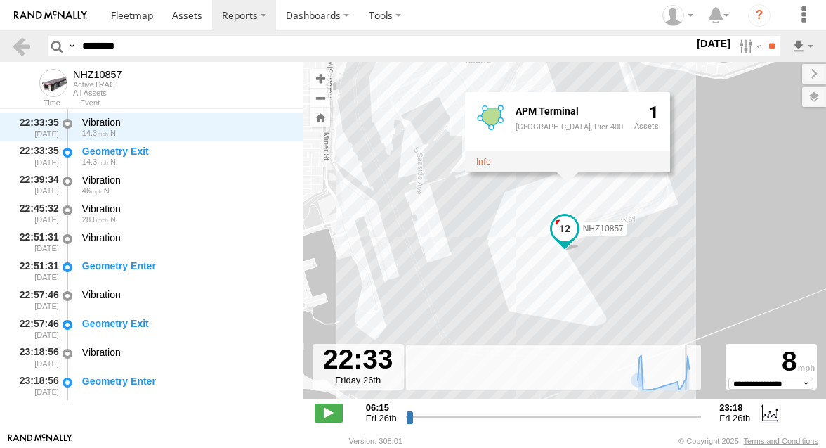
drag, startPoint x: 644, startPoint y: 415, endPoint x: 684, endPoint y: 411, distance: 40.2
type input "**********"
click at [684, 411] on input "range" at bounding box center [554, 416] width 296 height 13
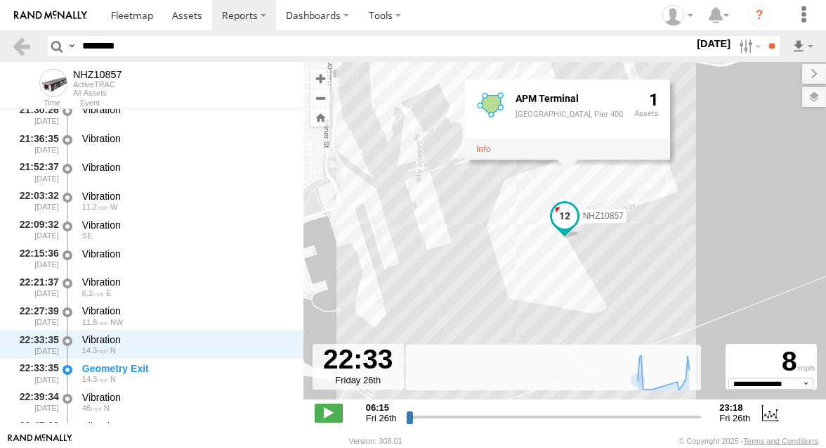
scroll to position [786, 0]
